Goal: Find specific page/section: Find specific page/section

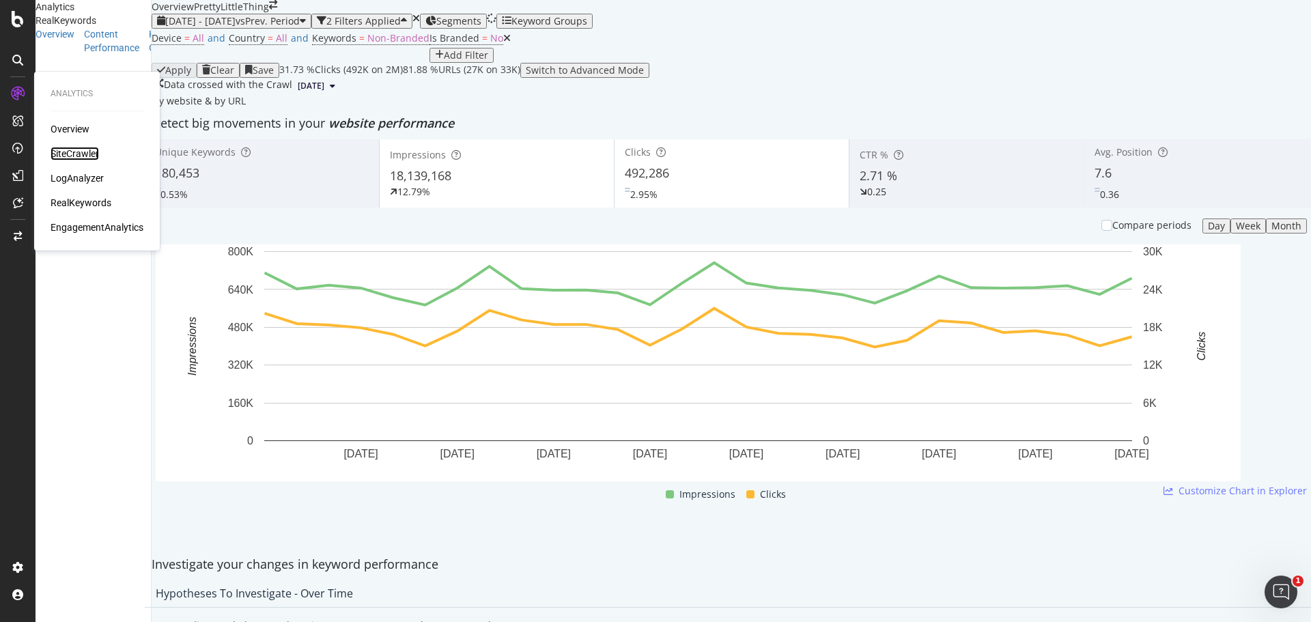
click at [64, 158] on div "SiteCrawler" at bounding box center [75, 154] width 48 height 14
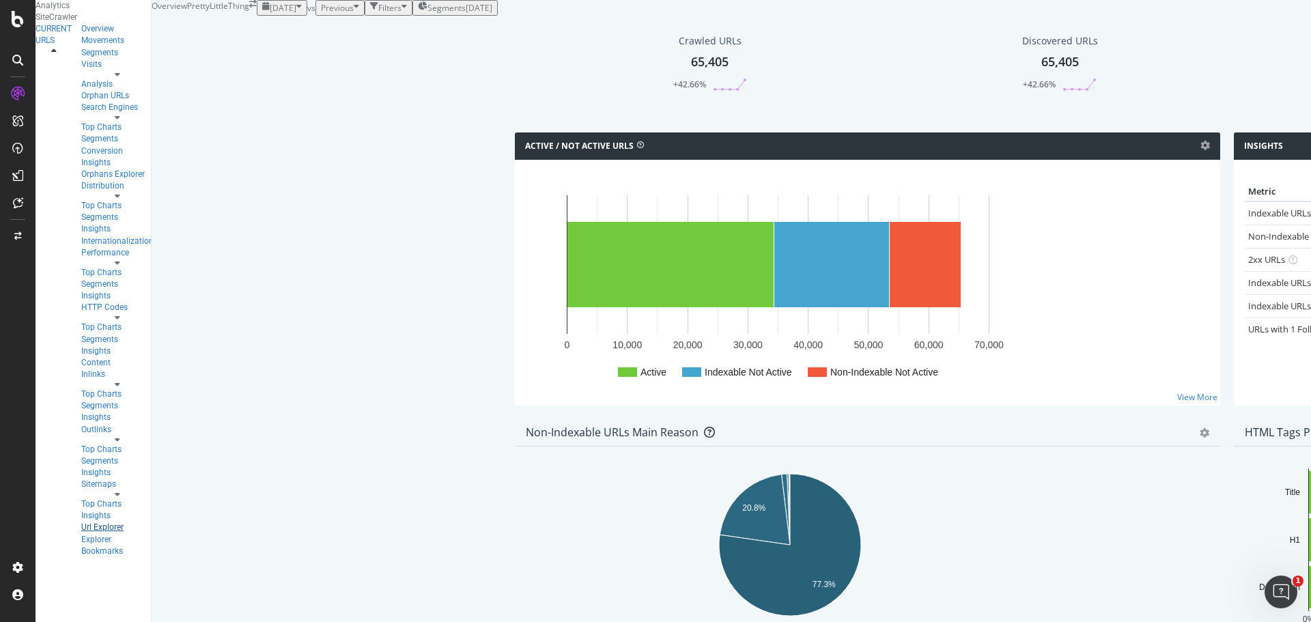
click at [81, 522] on div "Url Explorer" at bounding box center [117, 528] width 72 height 12
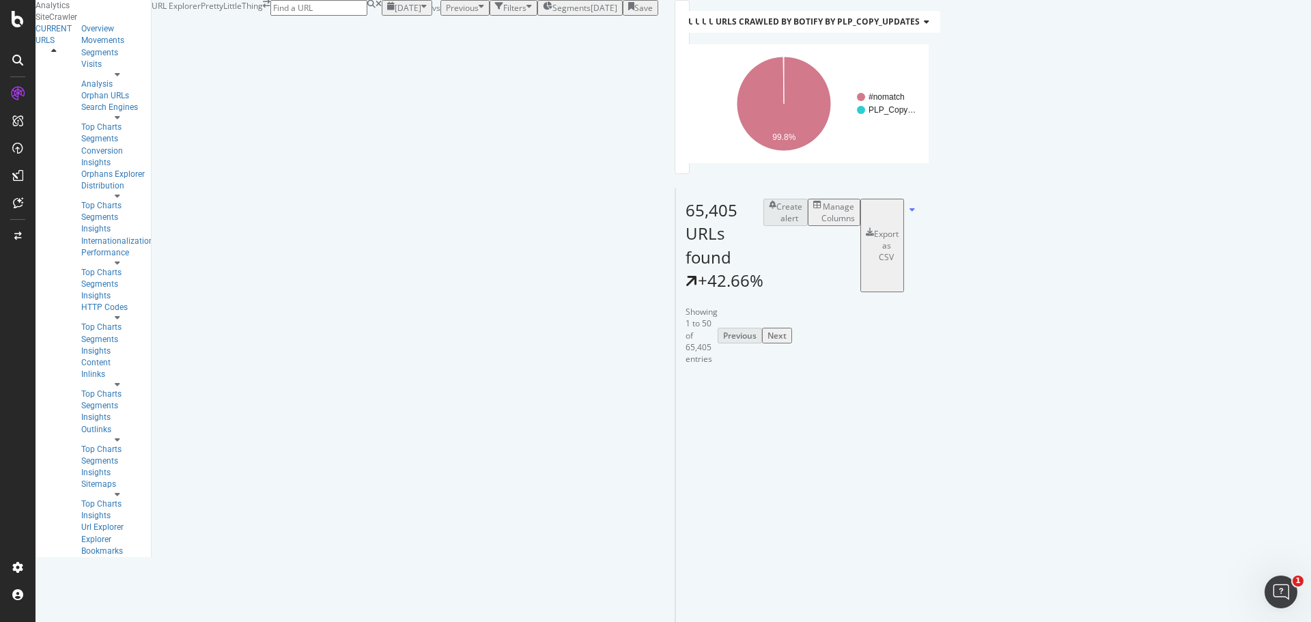
click at [495, 14] on div "Filters" at bounding box center [513, 8] width 37 height 12
click at [395, 29] on div "Add Filter" at bounding box center [413, 24] width 36 height 12
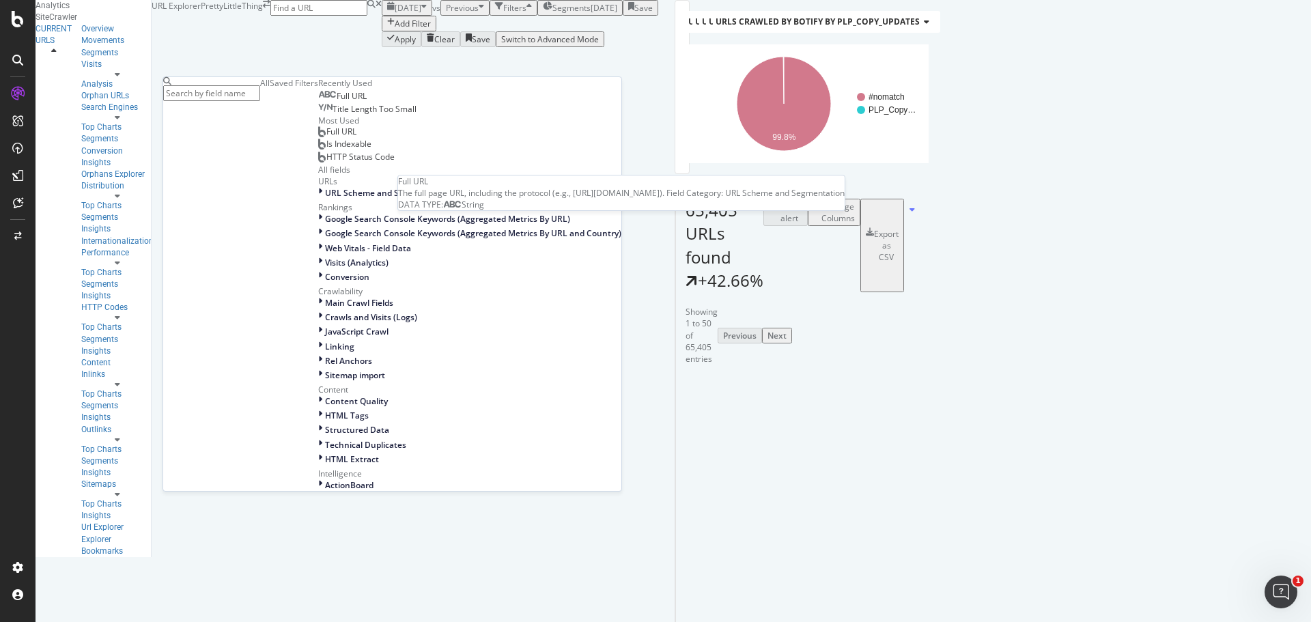
click at [318, 102] on div "Full URL" at bounding box center [342, 96] width 48 height 11
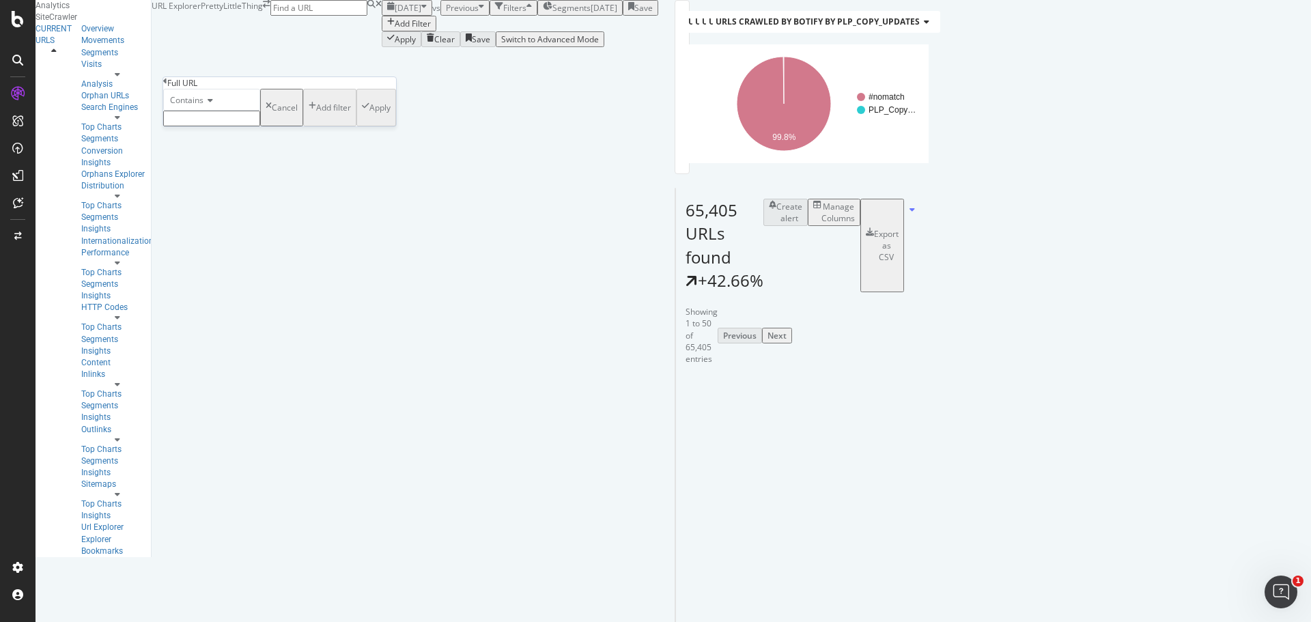
click at [212, 126] on input "text" at bounding box center [211, 119] width 97 height 16
type input "poplin-dresses"
click at [362, 117] on div "Apply" at bounding box center [376, 112] width 29 height 12
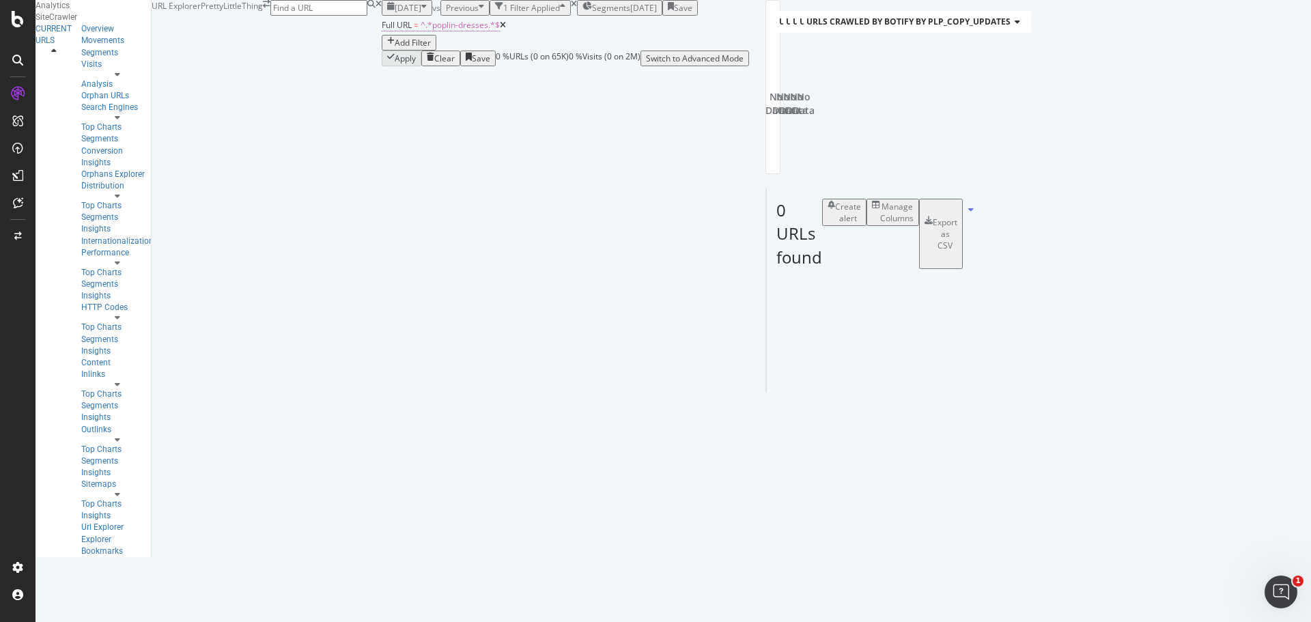
click at [421, 31] on span "^.*poplin-dresses.*$" at bounding box center [460, 25] width 79 height 12
click at [230, 125] on input "poplin-dresses" at bounding box center [211, 117] width 97 height 16
click at [243, 125] on input "poplin-dresses" at bounding box center [211, 117] width 97 height 16
drag, startPoint x: 247, startPoint y: 146, endPoint x: 208, endPoint y: 146, distance: 39.6
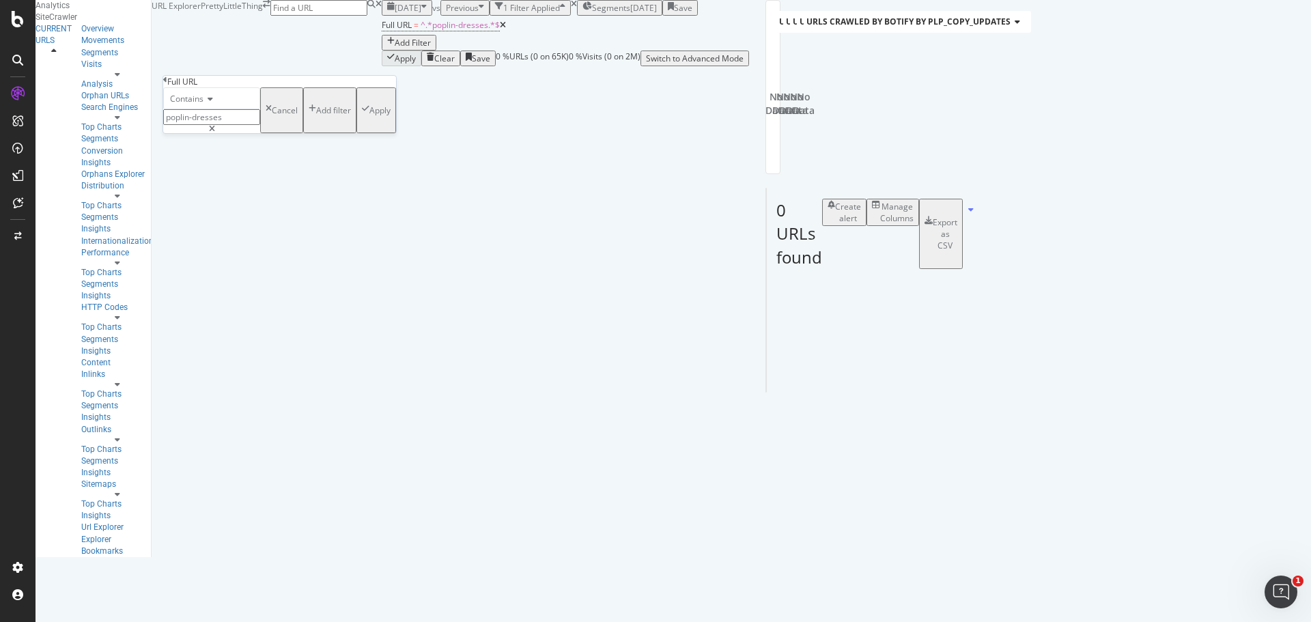
click at [208, 125] on input "poplin-dresses" at bounding box center [211, 117] width 97 height 16
type input "poplin"
click at [362, 116] on div "button" at bounding box center [366, 111] width 8 height 12
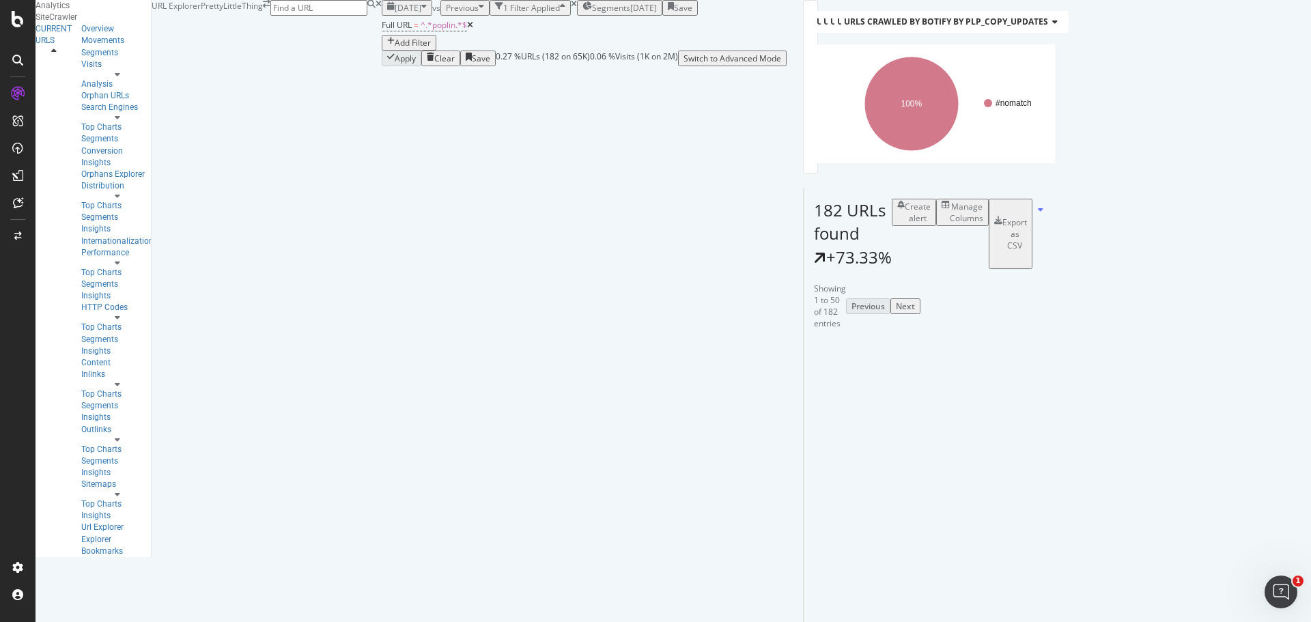
click at [630, 14] on div "[DATE]" at bounding box center [643, 8] width 27 height 12
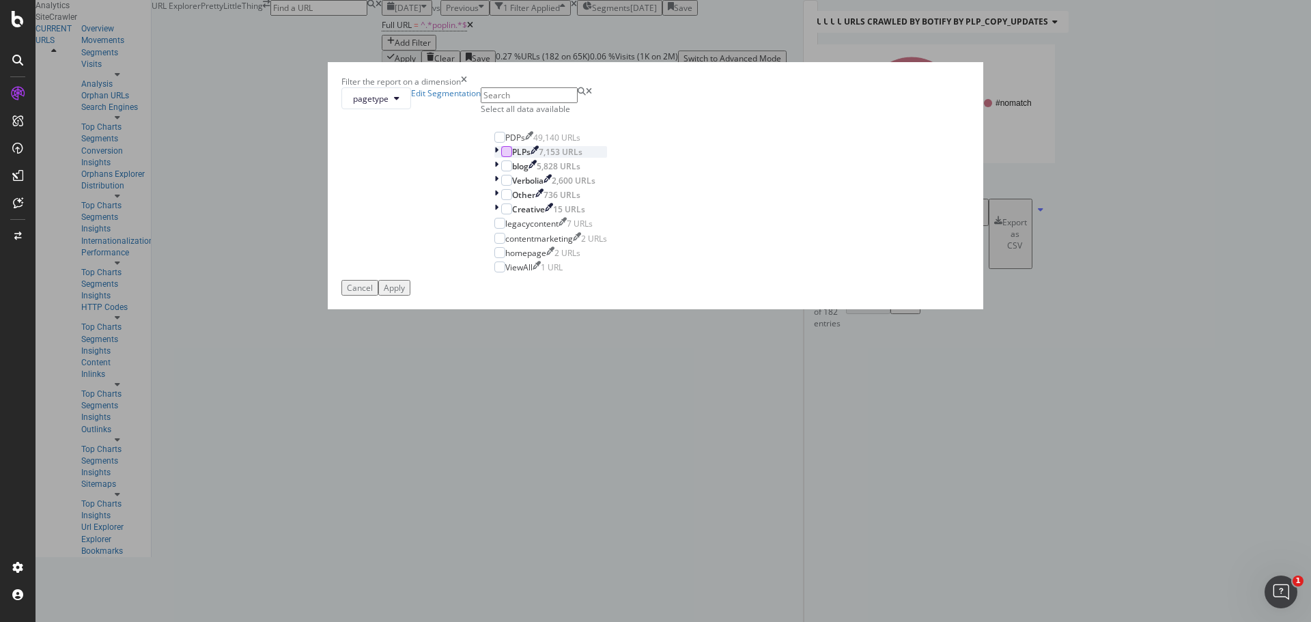
click at [512, 157] on div "modal" at bounding box center [506, 151] width 11 height 11
click at [405, 294] on div "Apply" at bounding box center [394, 288] width 21 height 12
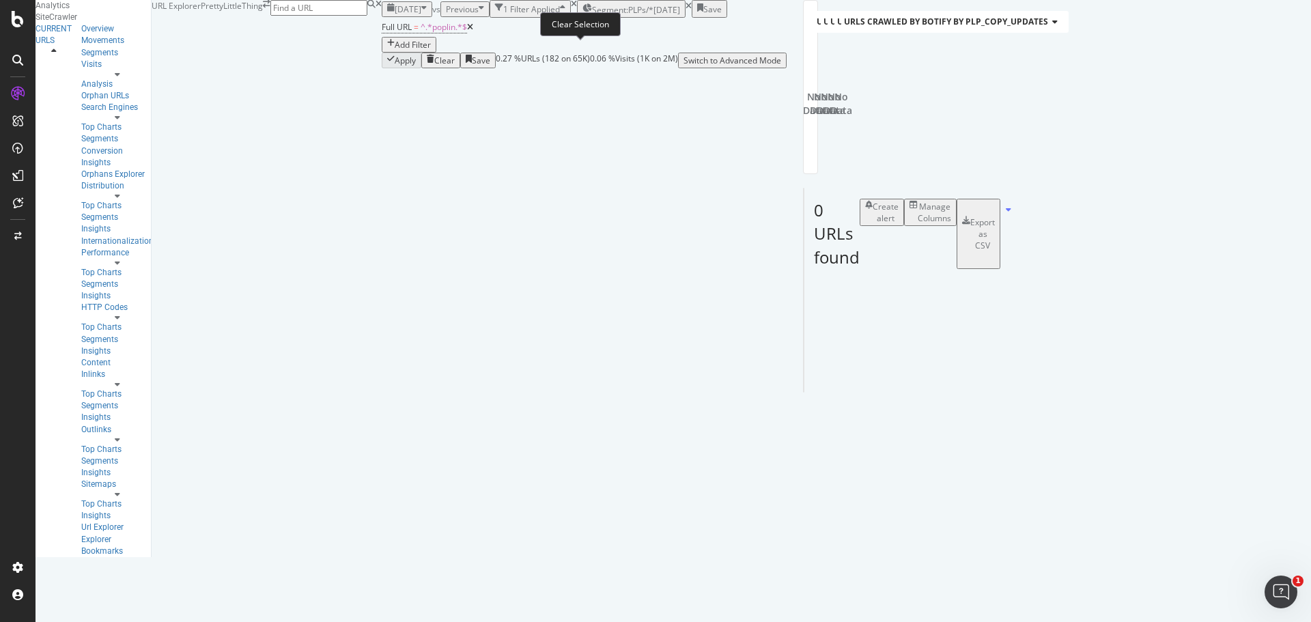
click at [686, 10] on icon at bounding box center [689, 6] width 6 height 8
